Goal: Information Seeking & Learning: Learn about a topic

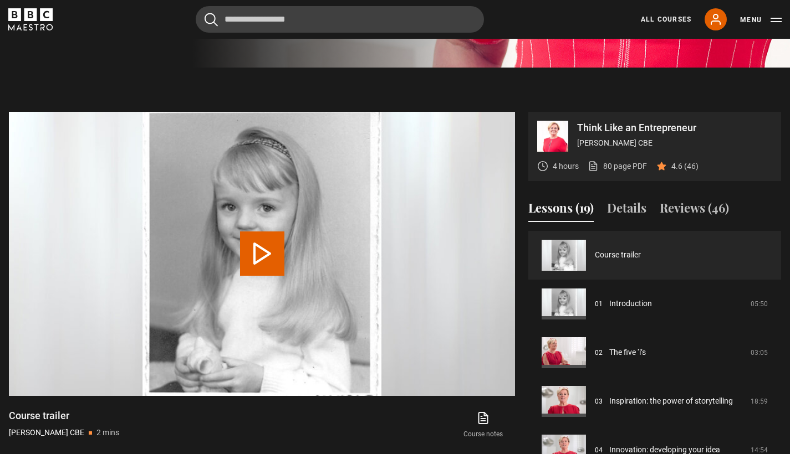
scroll to position [764, 0]
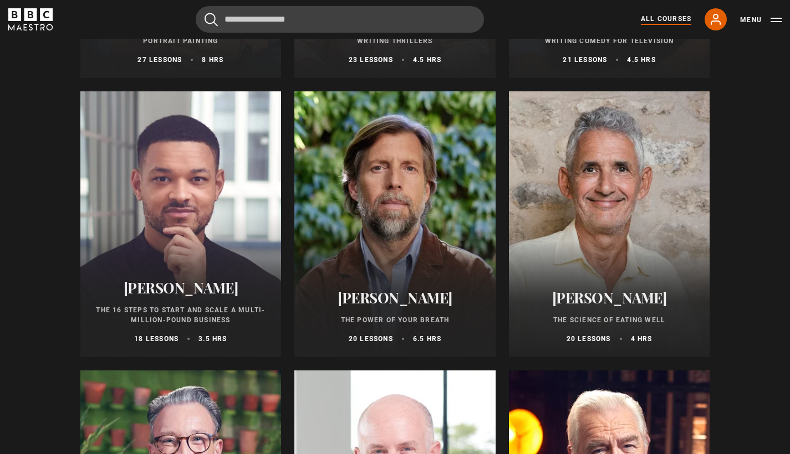
scroll to position [1162, 0]
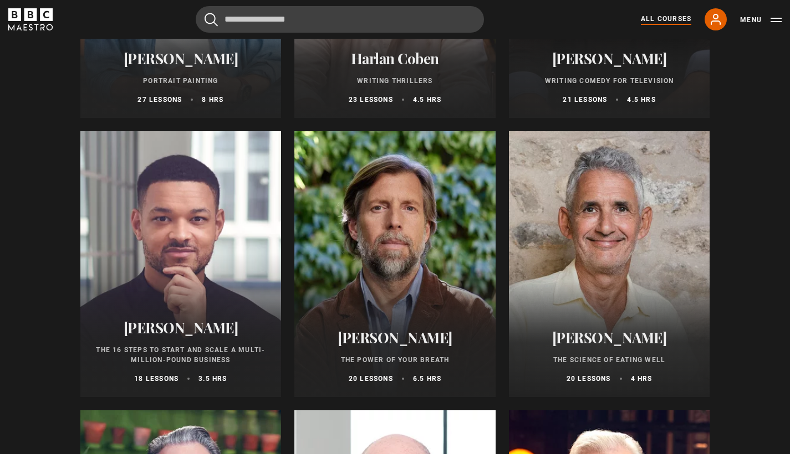
click at [383, 346] on h2 "[PERSON_NAME]" at bounding box center [395, 337] width 175 height 17
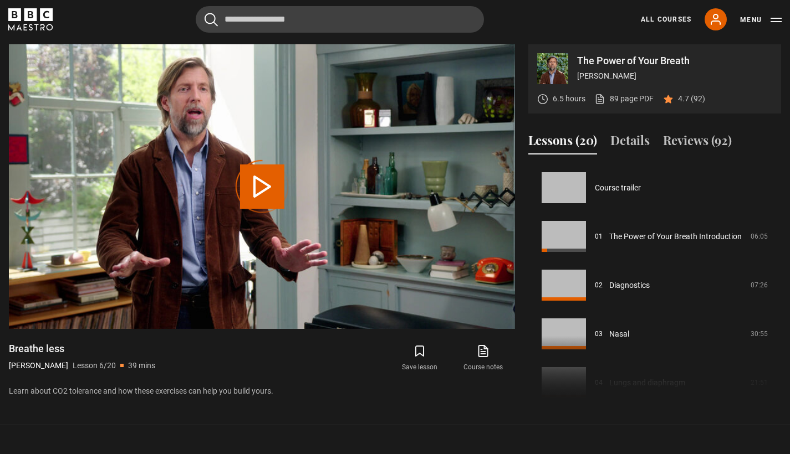
scroll to position [244, 0]
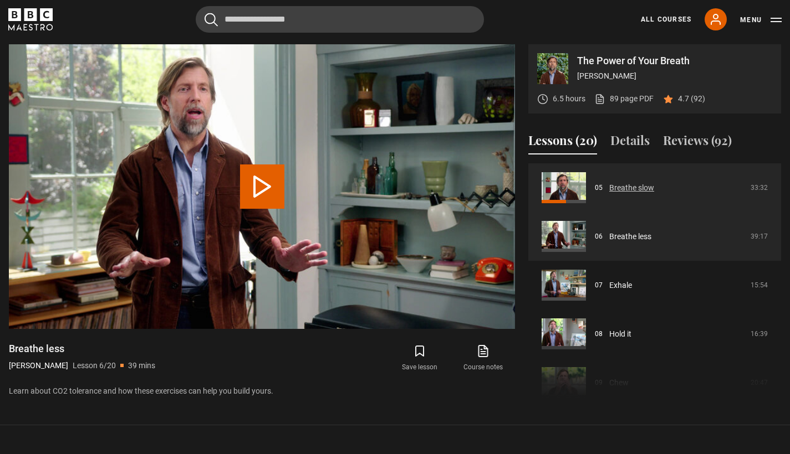
click at [609, 192] on link "Breathe slow" at bounding box center [631, 188] width 45 height 12
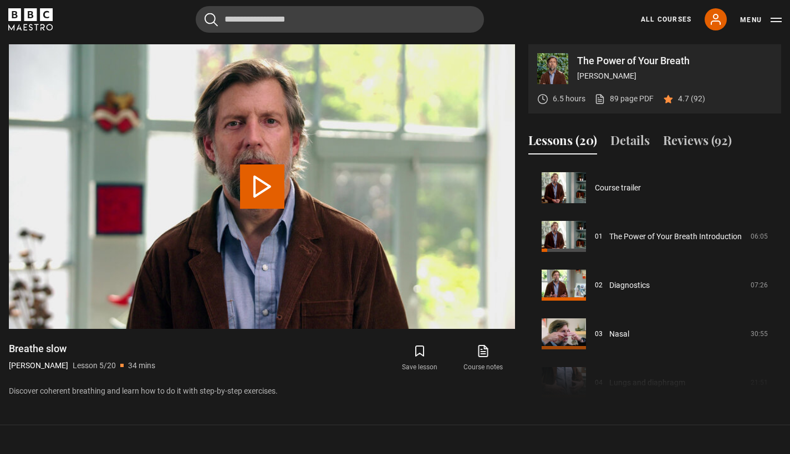
scroll to position [195, 0]
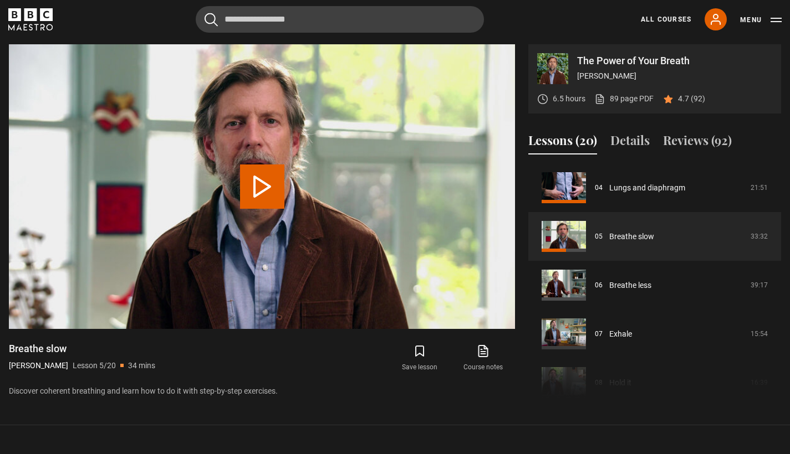
click at [268, 195] on button "Play Lesson Breathe slow" at bounding box center [262, 187] width 44 height 44
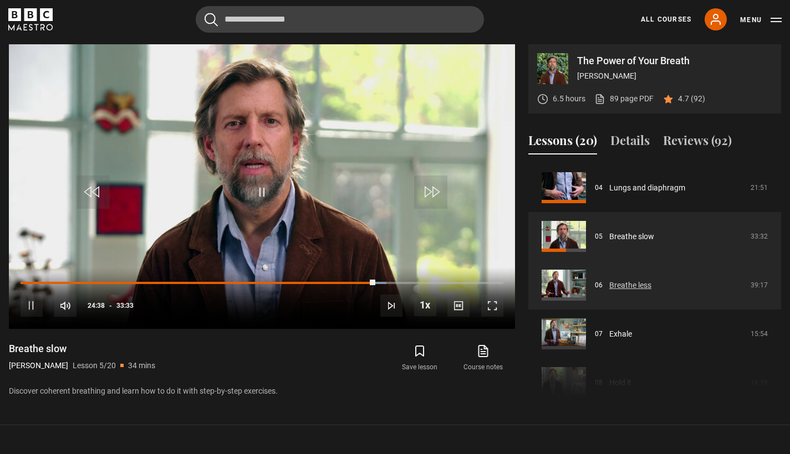
click at [631, 291] on link "Breathe less" at bounding box center [630, 286] width 42 height 12
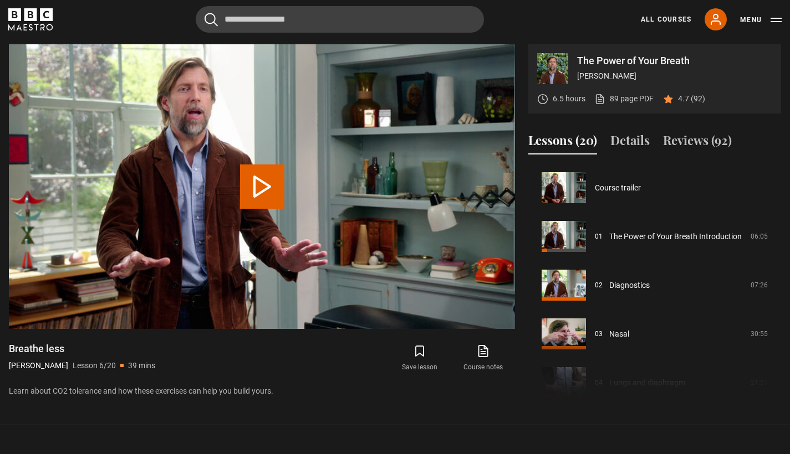
scroll to position [244, 0]
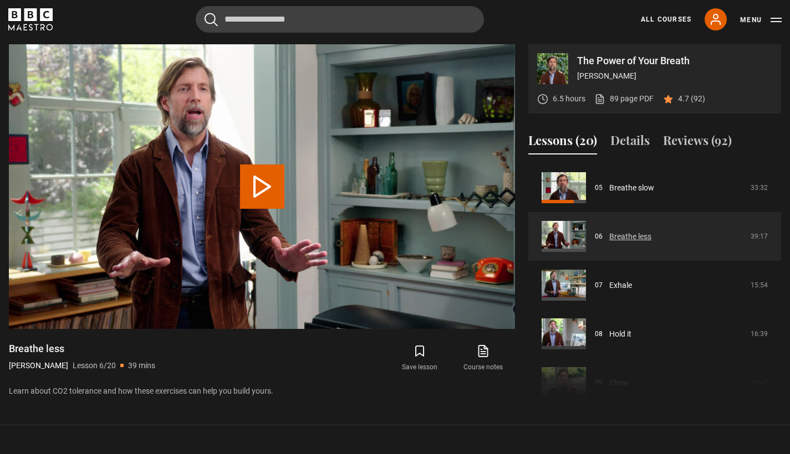
click at [651, 238] on link "Breathe less" at bounding box center [630, 237] width 42 height 12
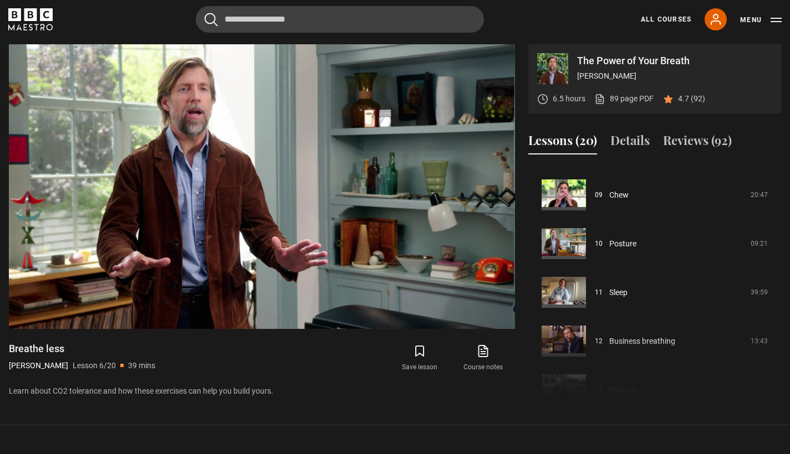
scroll to position [420, 0]
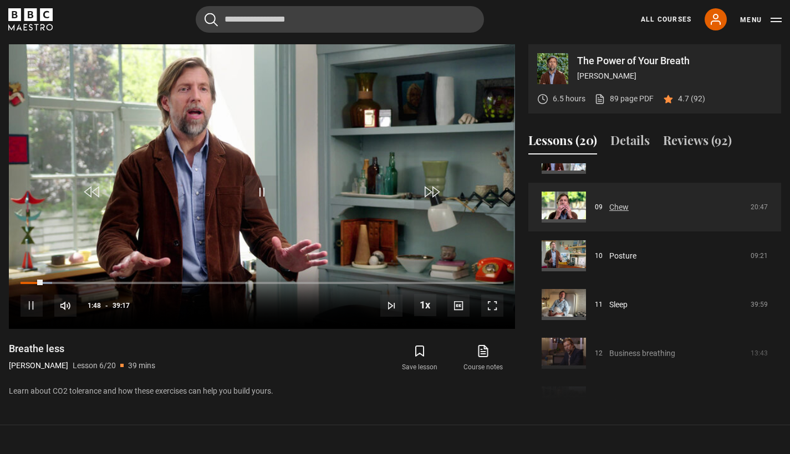
click at [615, 203] on link "Chew" at bounding box center [618, 208] width 19 height 12
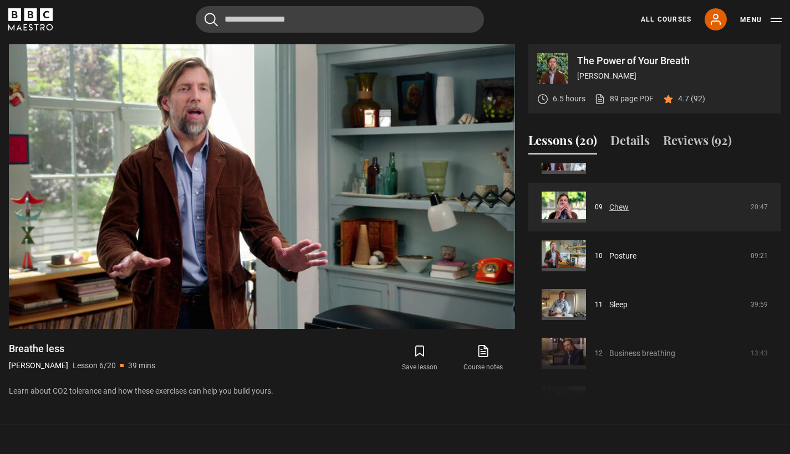
click at [615, 203] on link "Chew" at bounding box center [618, 208] width 19 height 12
click at [609, 203] on link "Chew" at bounding box center [618, 208] width 19 height 12
click at [618, 210] on link "Chew" at bounding box center [618, 208] width 19 height 12
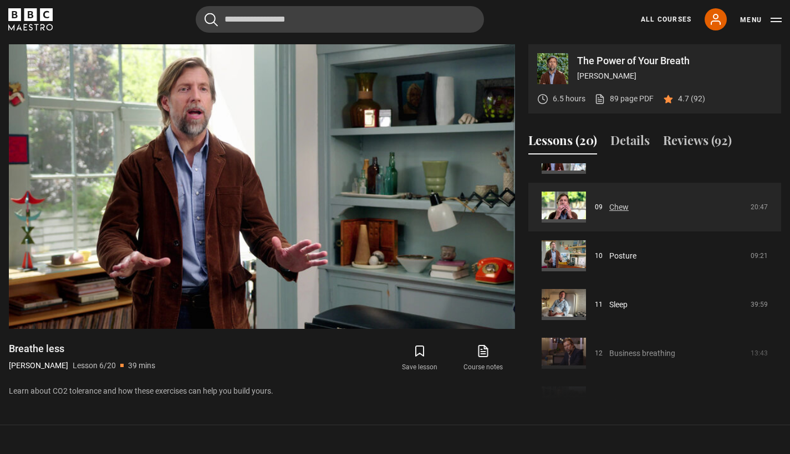
click at [628, 211] on link "Chew" at bounding box center [618, 208] width 19 height 12
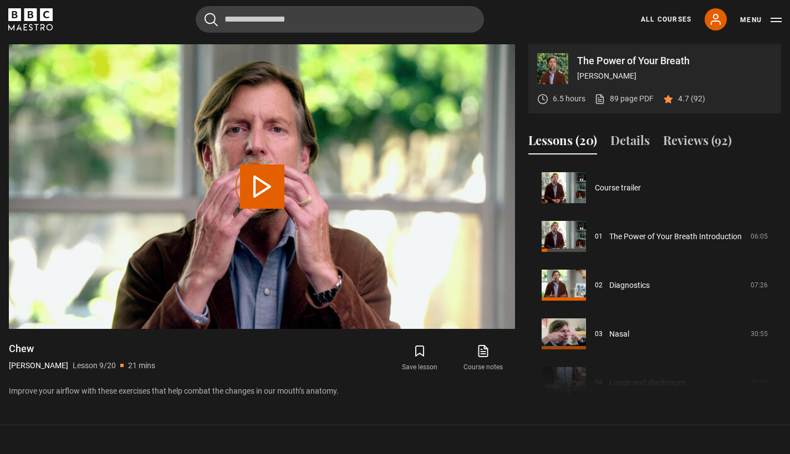
scroll to position [390, 0]
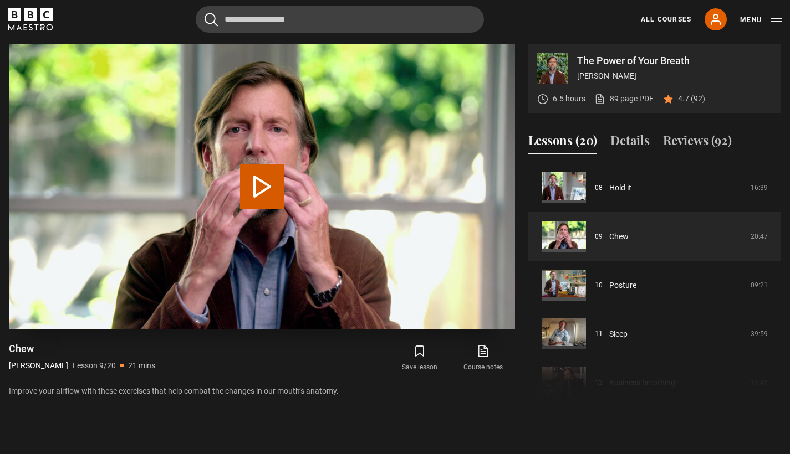
click at [258, 188] on button "Play Lesson Chew" at bounding box center [262, 187] width 44 height 44
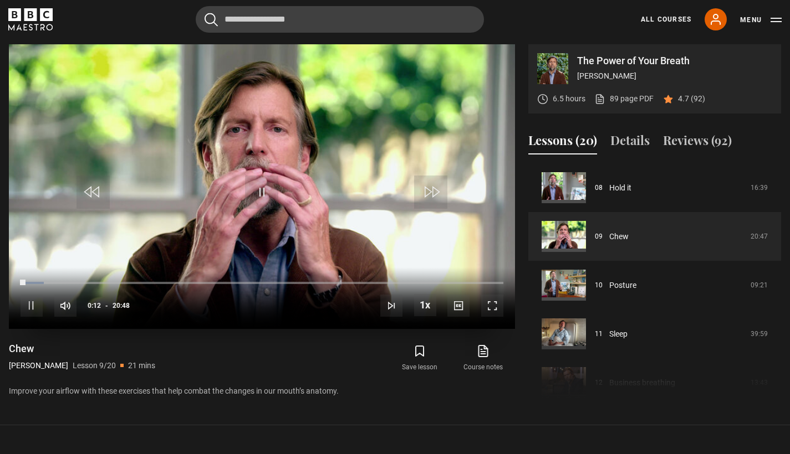
click at [487, 293] on div "10s Skip Back 10 seconds Pause 10s Skip Forward 10 seconds Loaded : 4.80% 16:27…" at bounding box center [262, 299] width 506 height 62
click at [488, 308] on span "Video Player" at bounding box center [492, 306] width 22 height 22
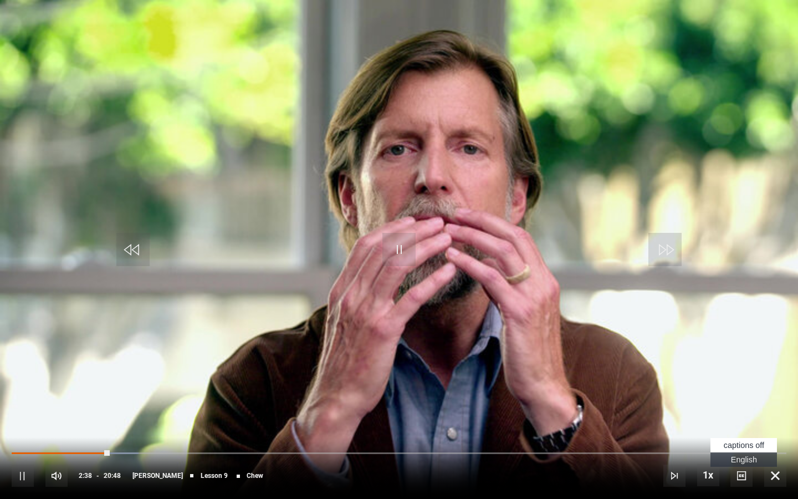
click at [744, 454] on span "English Captions" at bounding box center [744, 459] width 26 height 9
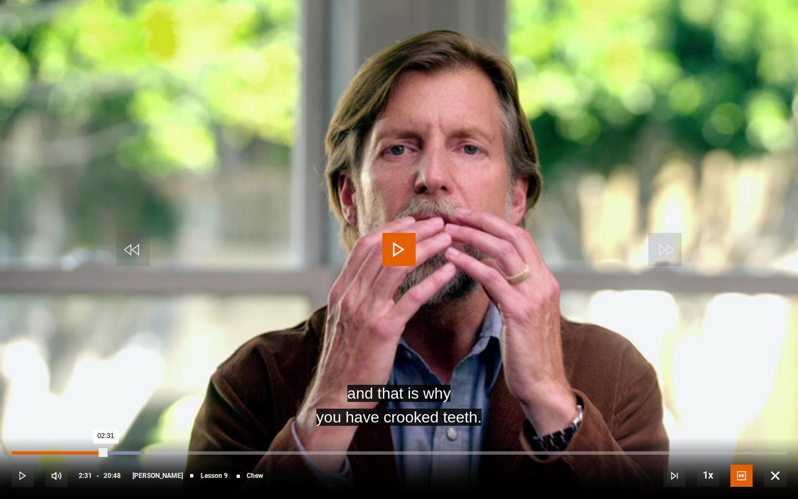
click at [106, 453] on div "02:31" at bounding box center [59, 452] width 94 height 3
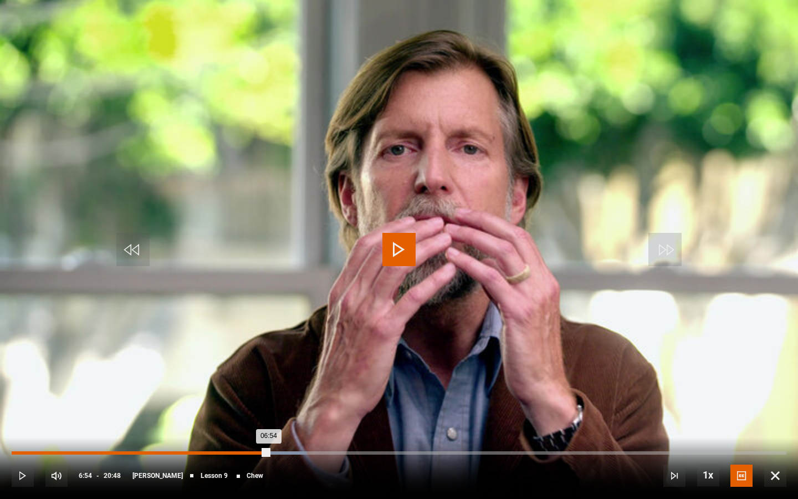
click at [269, 451] on div "06:54" at bounding box center [140, 452] width 257 height 3
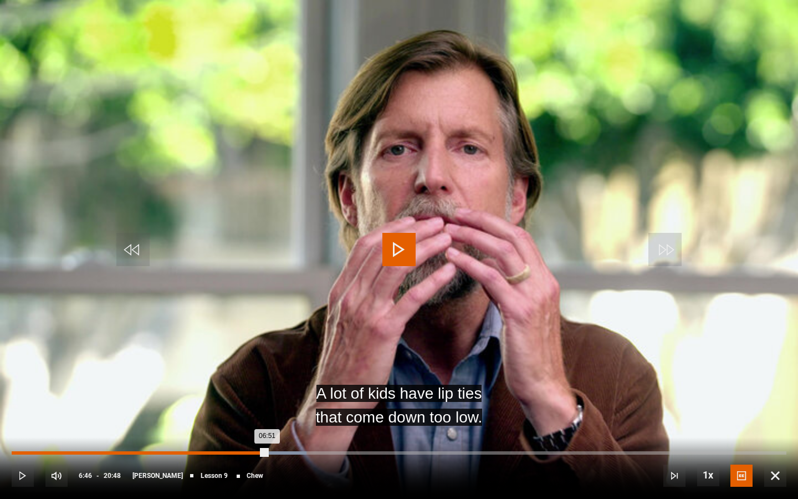
click at [264, 451] on div "06:51" at bounding box center [139, 452] width 255 height 3
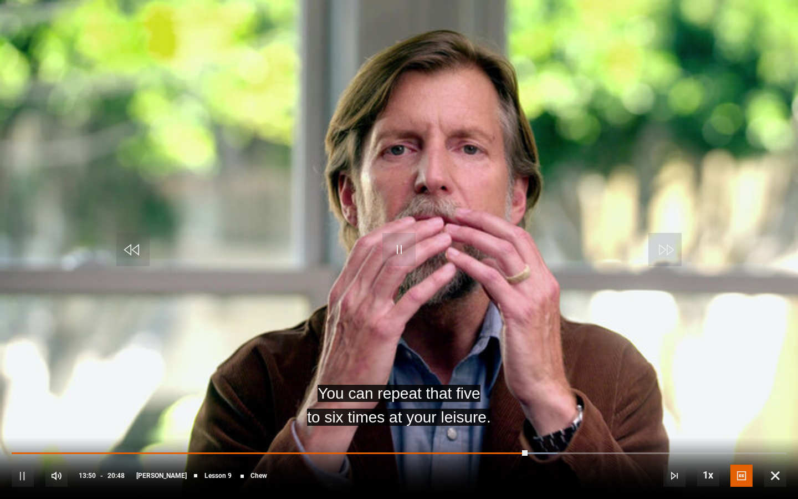
click at [366, 356] on video "Video Player" at bounding box center [399, 249] width 798 height 499
